Goal: Task Accomplishment & Management: Use online tool/utility

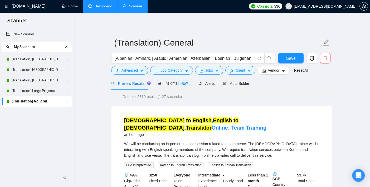
click at [99, 7] on link "Dashboard" at bounding box center [100, 6] width 24 height 4
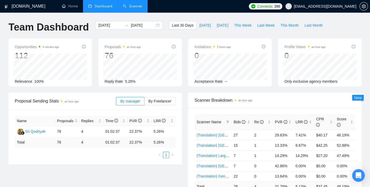
click at [131, 6] on link "Scanner" at bounding box center [133, 6] width 20 height 4
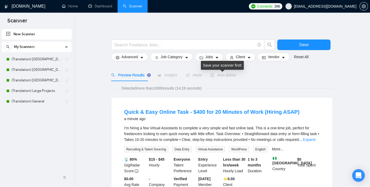
click at [224, 76] on span "Auto Bidder" at bounding box center [223, 75] width 26 height 4
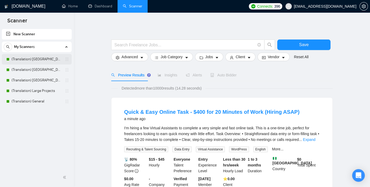
click at [37, 56] on link "(Translation) [GEOGRAPHIC_DATA]" at bounding box center [37, 59] width 50 height 11
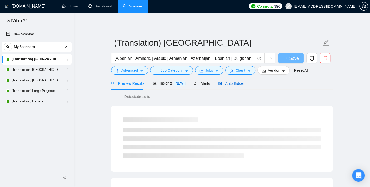
click at [229, 82] on span "Auto Bidder" at bounding box center [231, 83] width 26 height 4
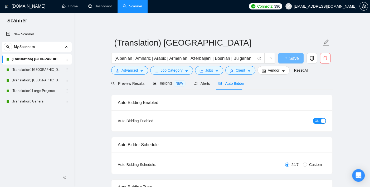
checkbox input "true"
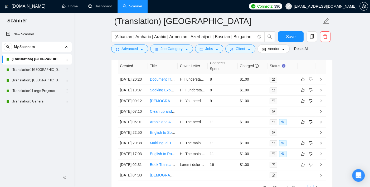
scroll to position [1406, 0]
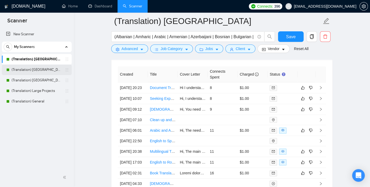
click at [33, 67] on link "(Translation) [GEOGRAPHIC_DATA]" at bounding box center [37, 70] width 50 height 11
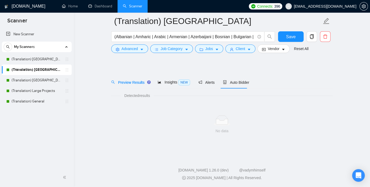
scroll to position [5, 0]
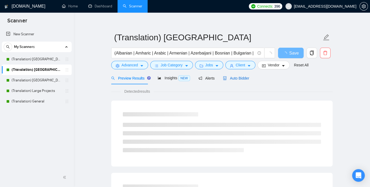
click at [241, 77] on span "Auto Bidder" at bounding box center [236, 78] width 26 height 4
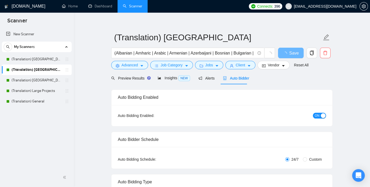
checkbox input "true"
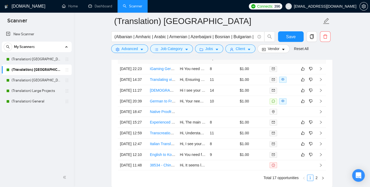
scroll to position [1416, 0]
